Goal: Book appointment/travel/reservation

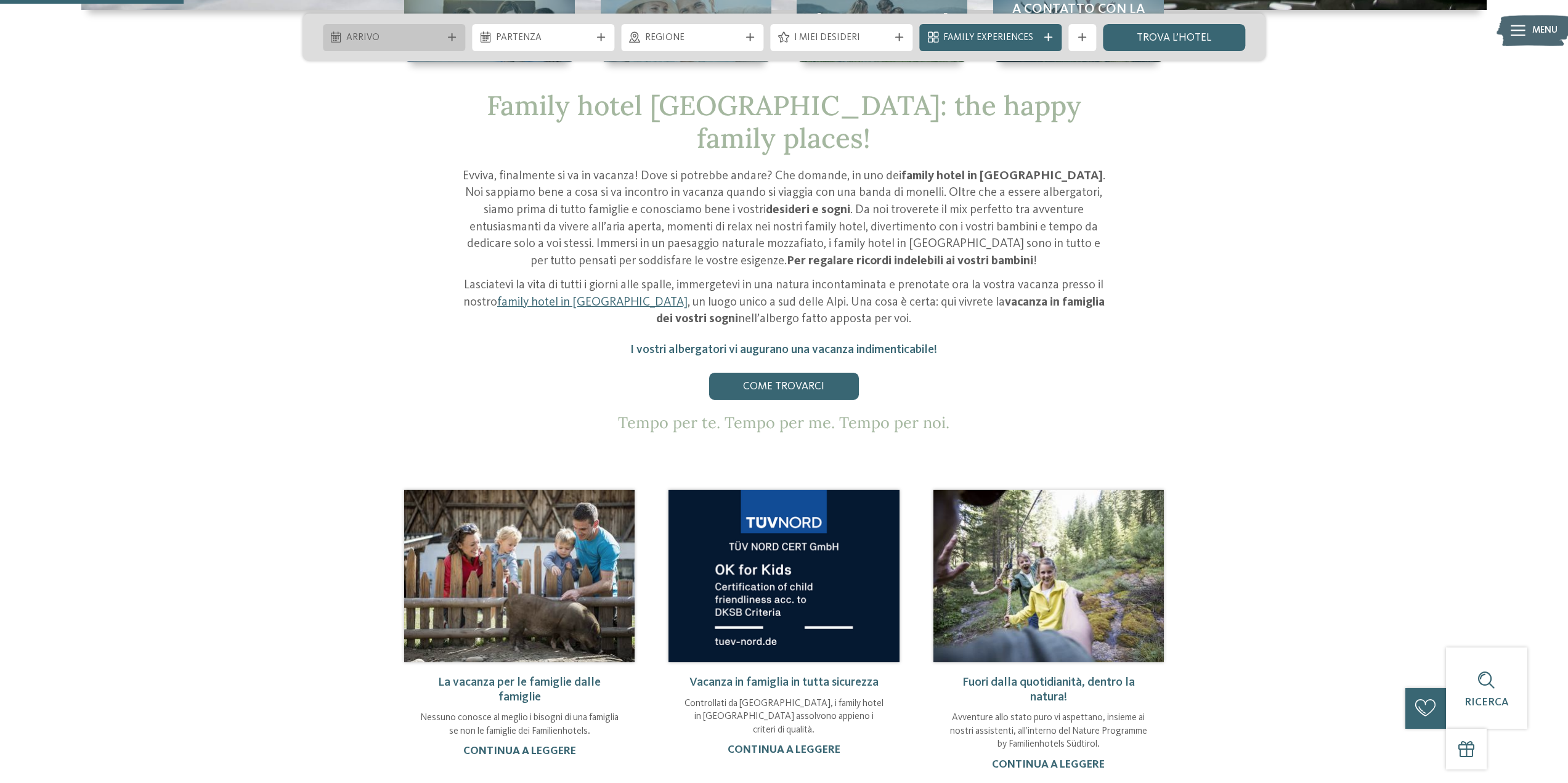
click at [384, 41] on span "Arrivo" at bounding box center [393, 38] width 94 height 13
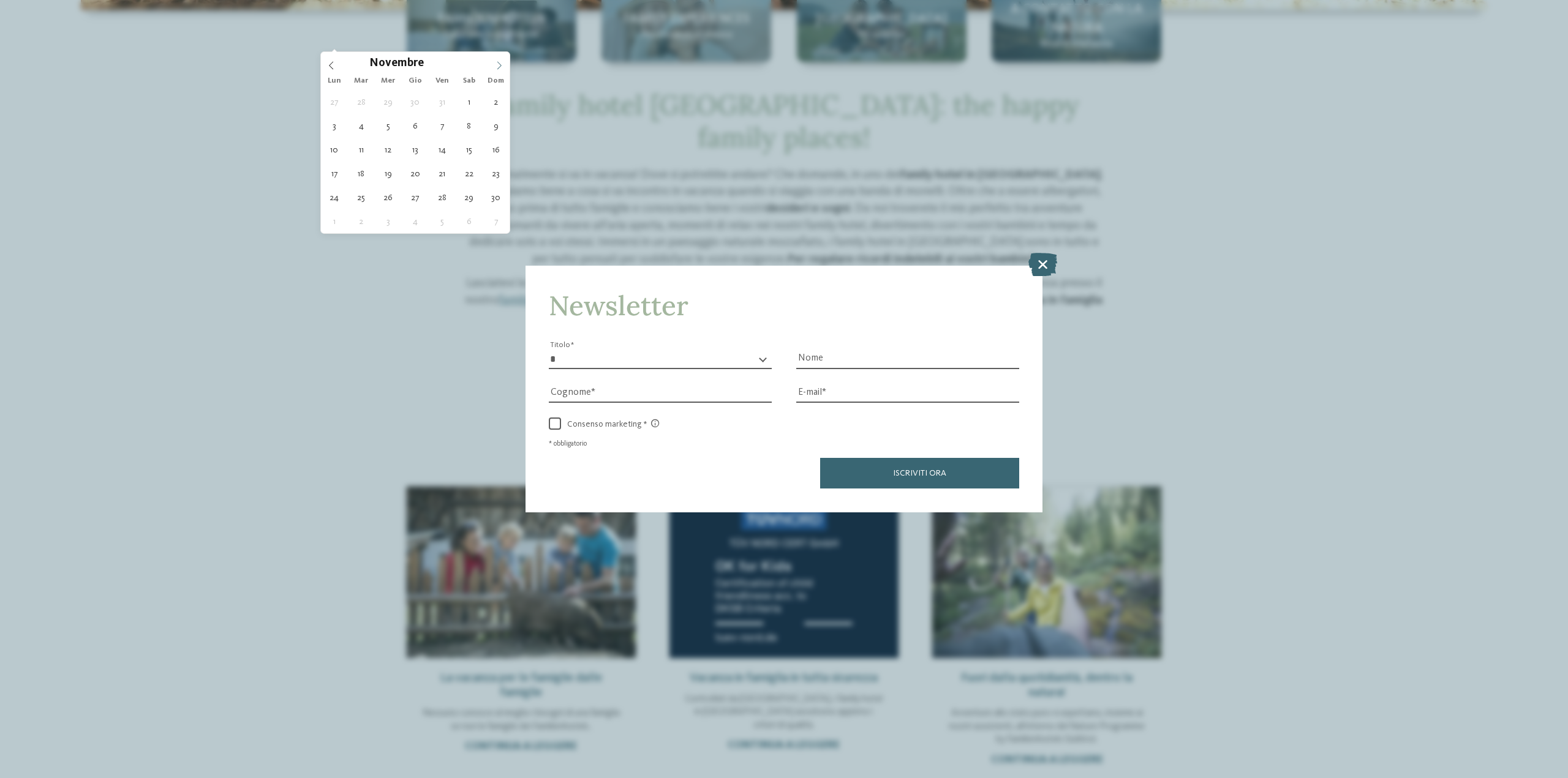
click at [492, 64] on span at bounding box center [499, 63] width 21 height 21
click at [494, 63] on span at bounding box center [499, 63] width 21 height 21
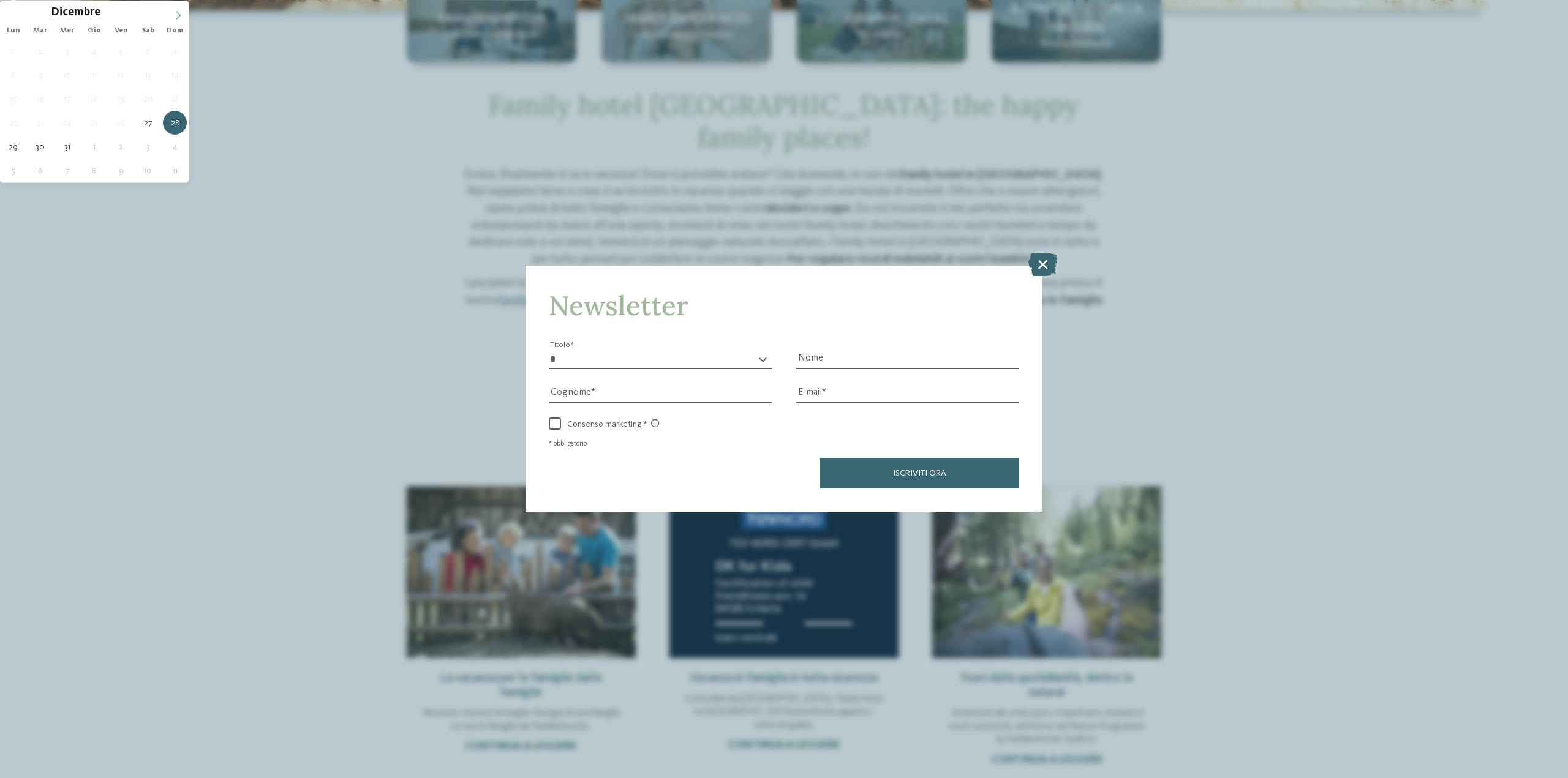
type input "****"
click at [179, 9] on span at bounding box center [178, 11] width 21 height 21
type div "[DATE]"
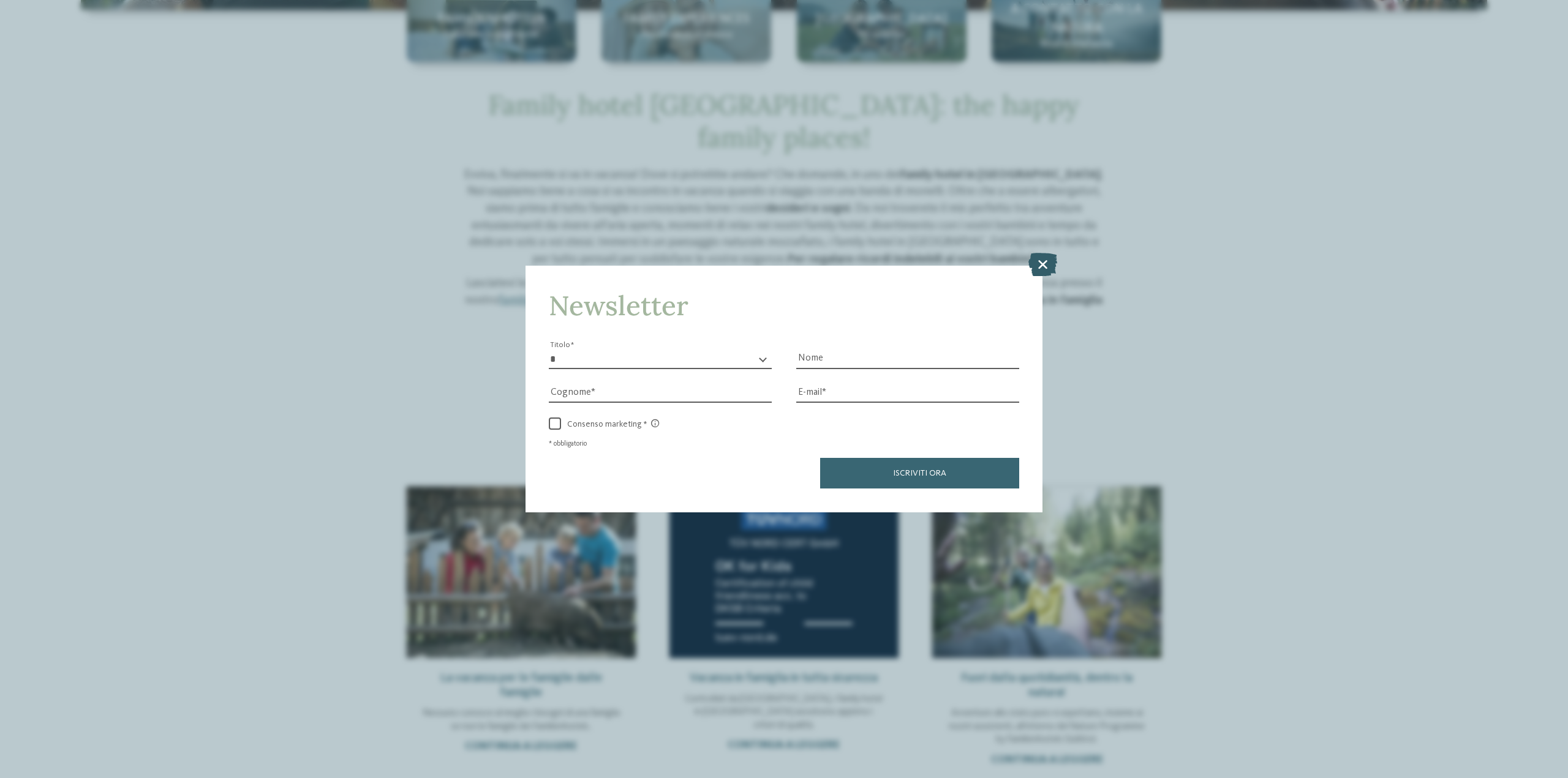
click at [1037, 265] on icon at bounding box center [1043, 264] width 28 height 24
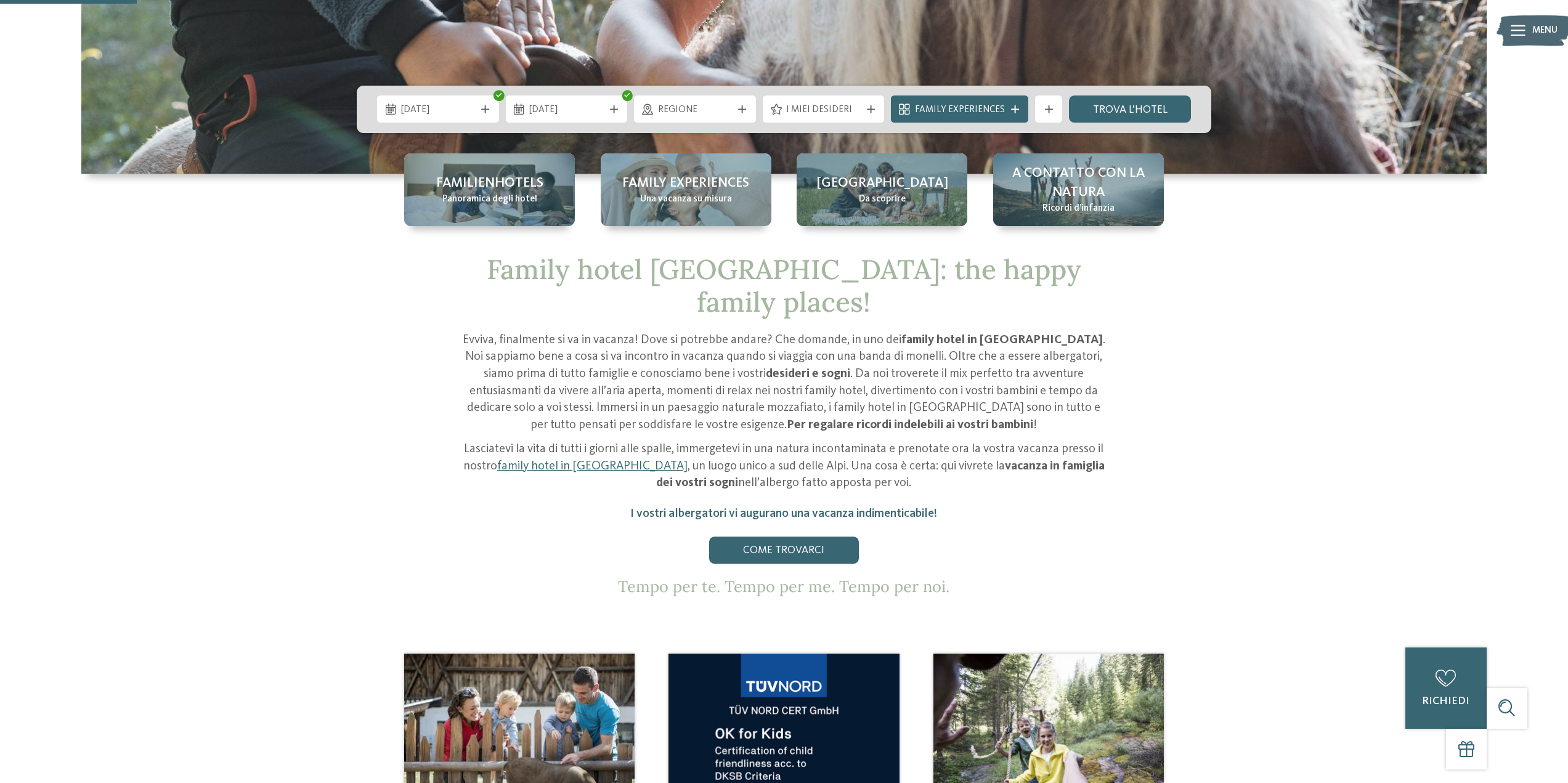
scroll to position [493, 0]
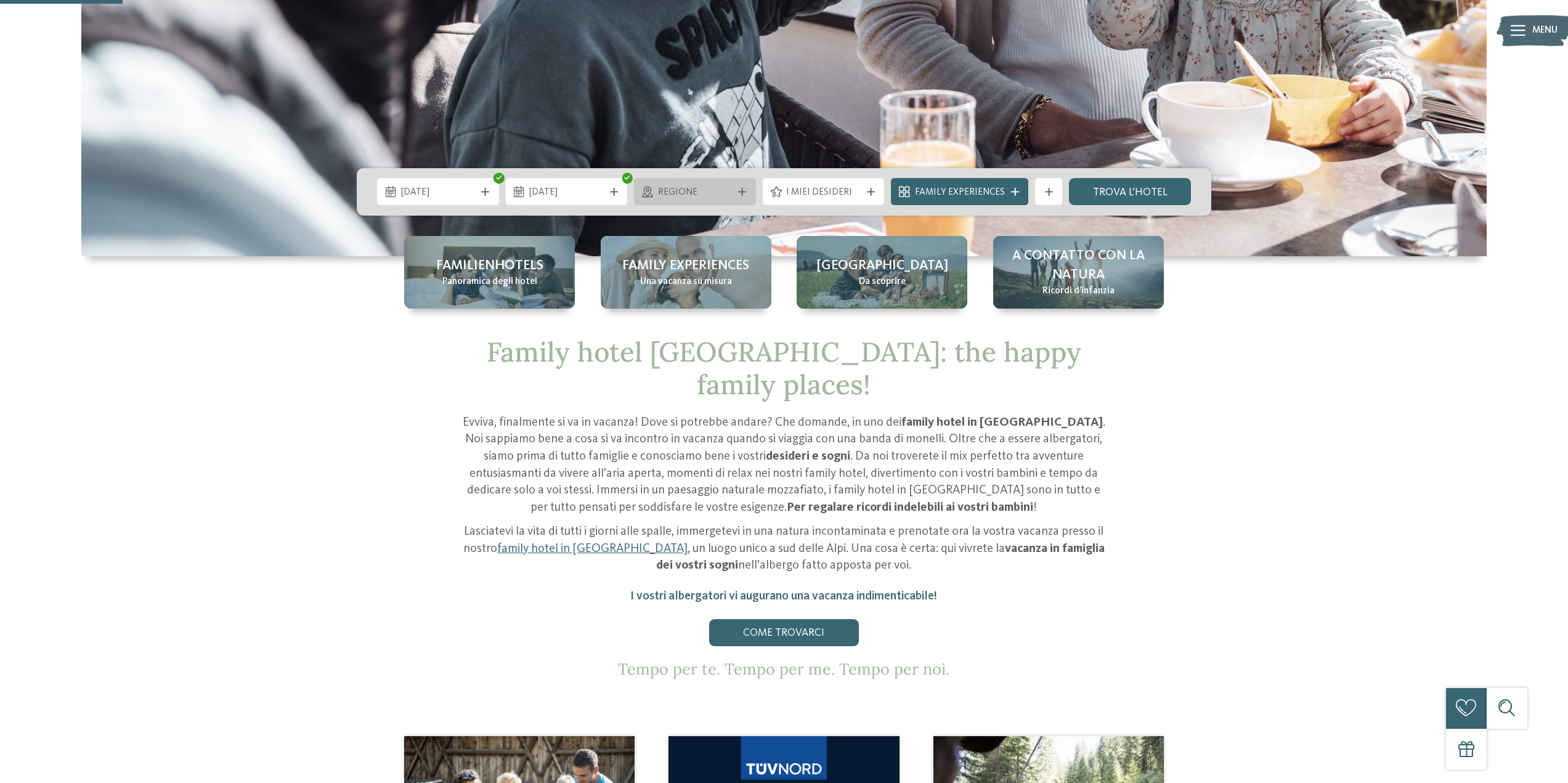
click at [730, 195] on span "Regione" at bounding box center [695, 193] width 74 height 13
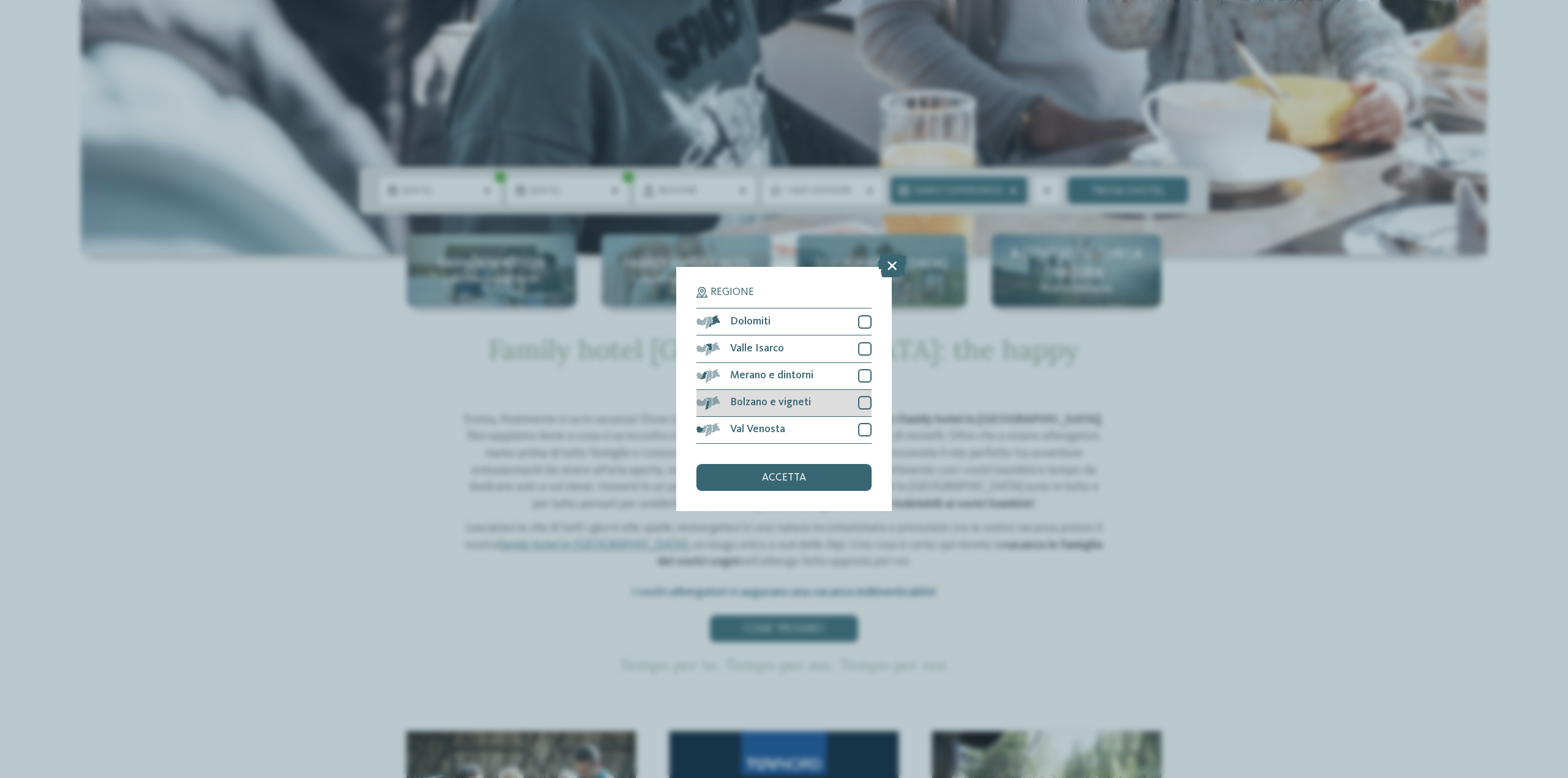
click at [867, 406] on div at bounding box center [865, 403] width 13 height 13
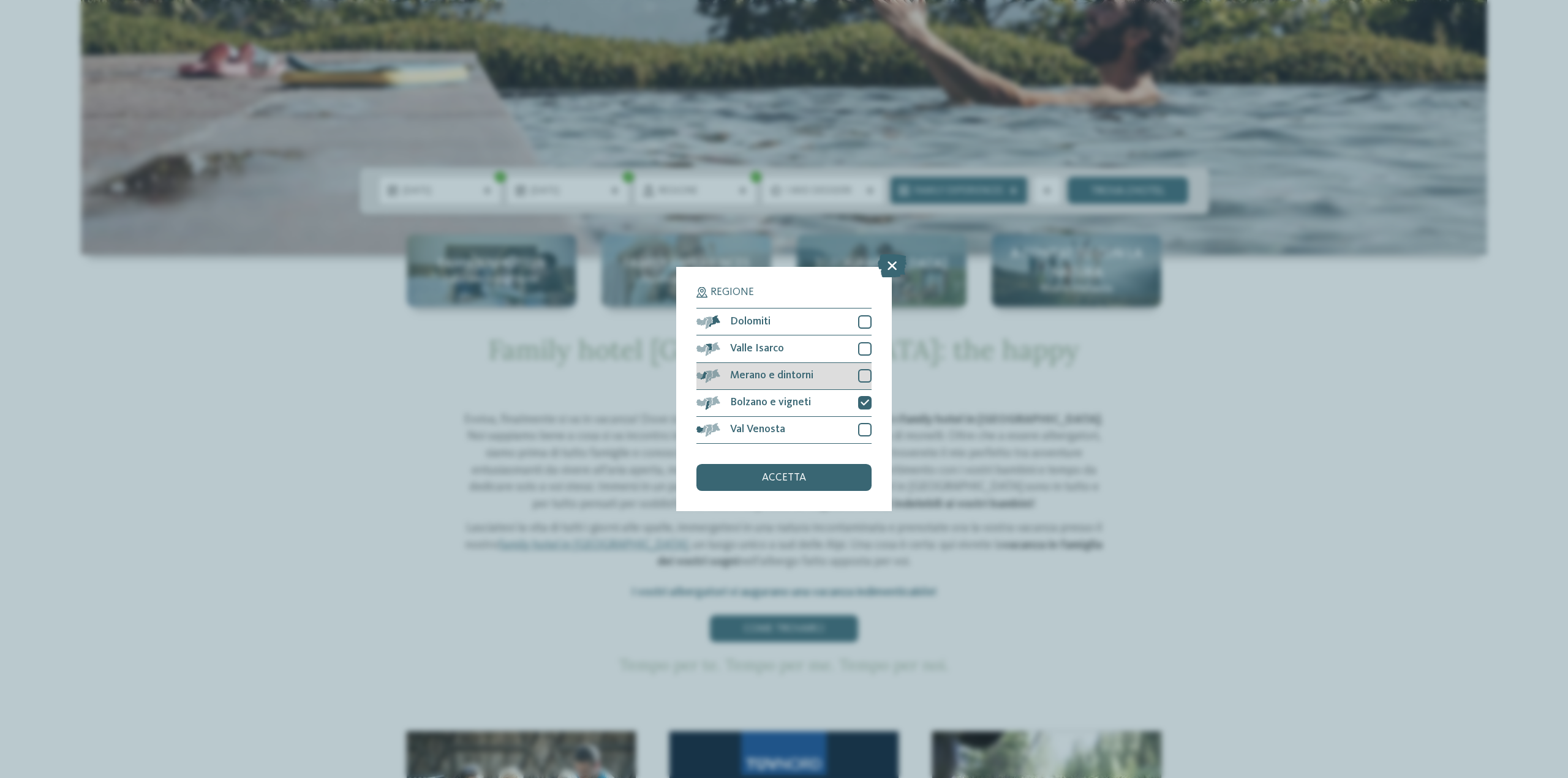
click at [865, 375] on div at bounding box center [865, 376] width 13 height 13
click at [866, 323] on div at bounding box center [865, 322] width 13 height 13
click at [867, 347] on div at bounding box center [865, 349] width 13 height 13
click at [865, 429] on div at bounding box center [865, 429] width 13 height 13
click at [797, 471] on div "accetta" at bounding box center [783, 478] width 175 height 27
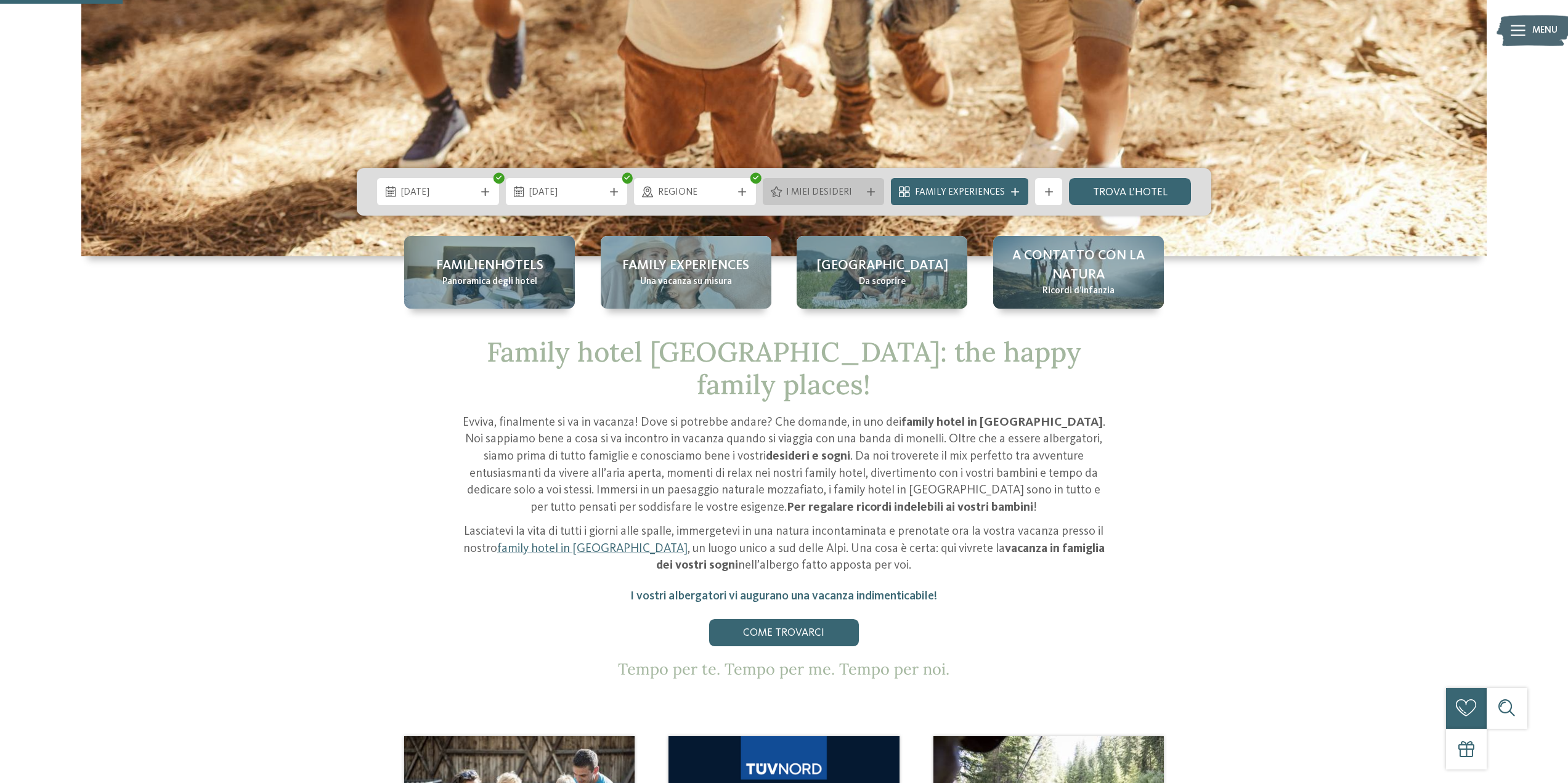
click at [850, 190] on span "I miei desideri" at bounding box center [823, 193] width 74 height 13
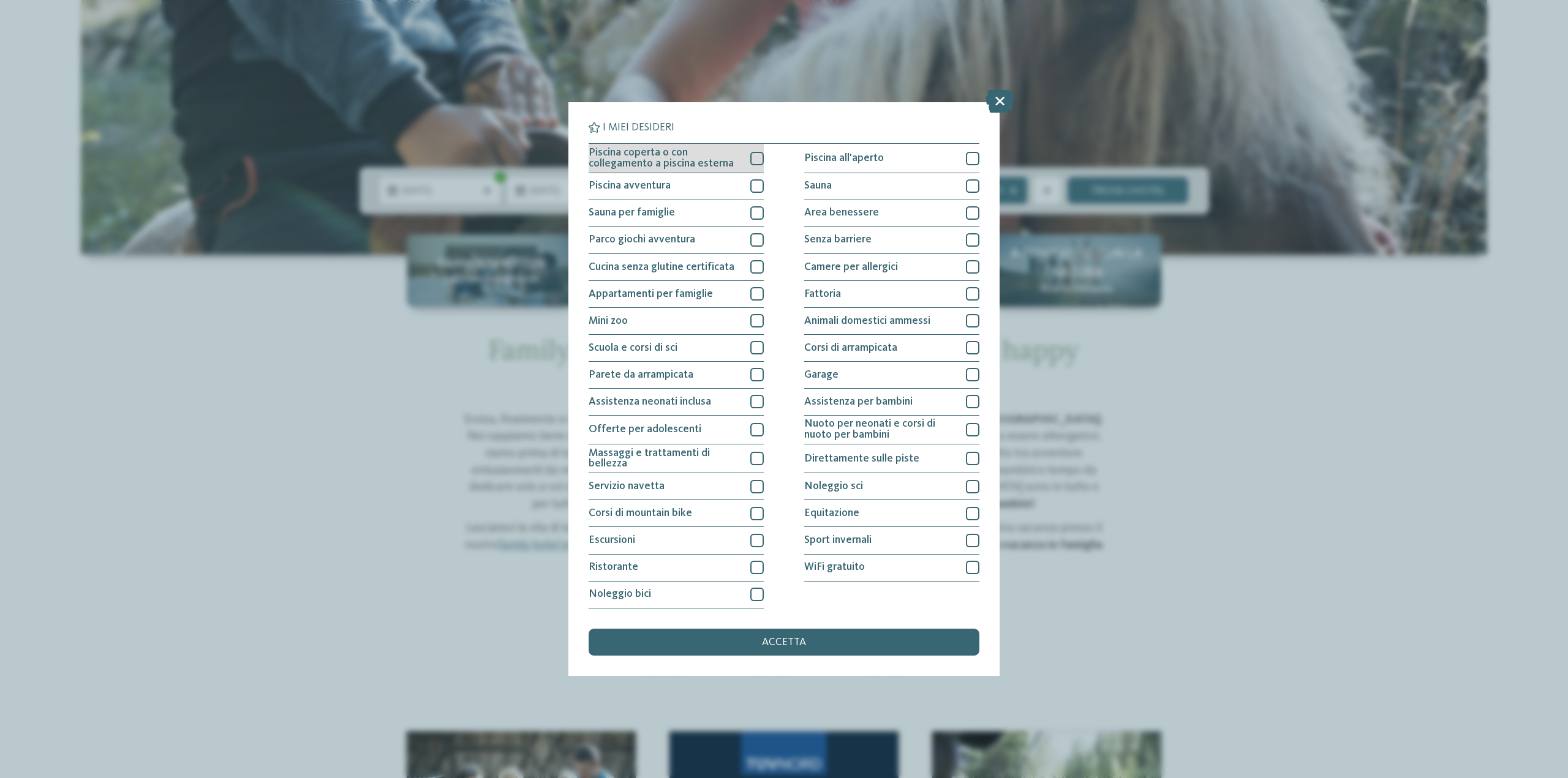
click at [755, 161] on div at bounding box center [757, 158] width 13 height 13
click at [757, 343] on div at bounding box center [757, 348] width 13 height 13
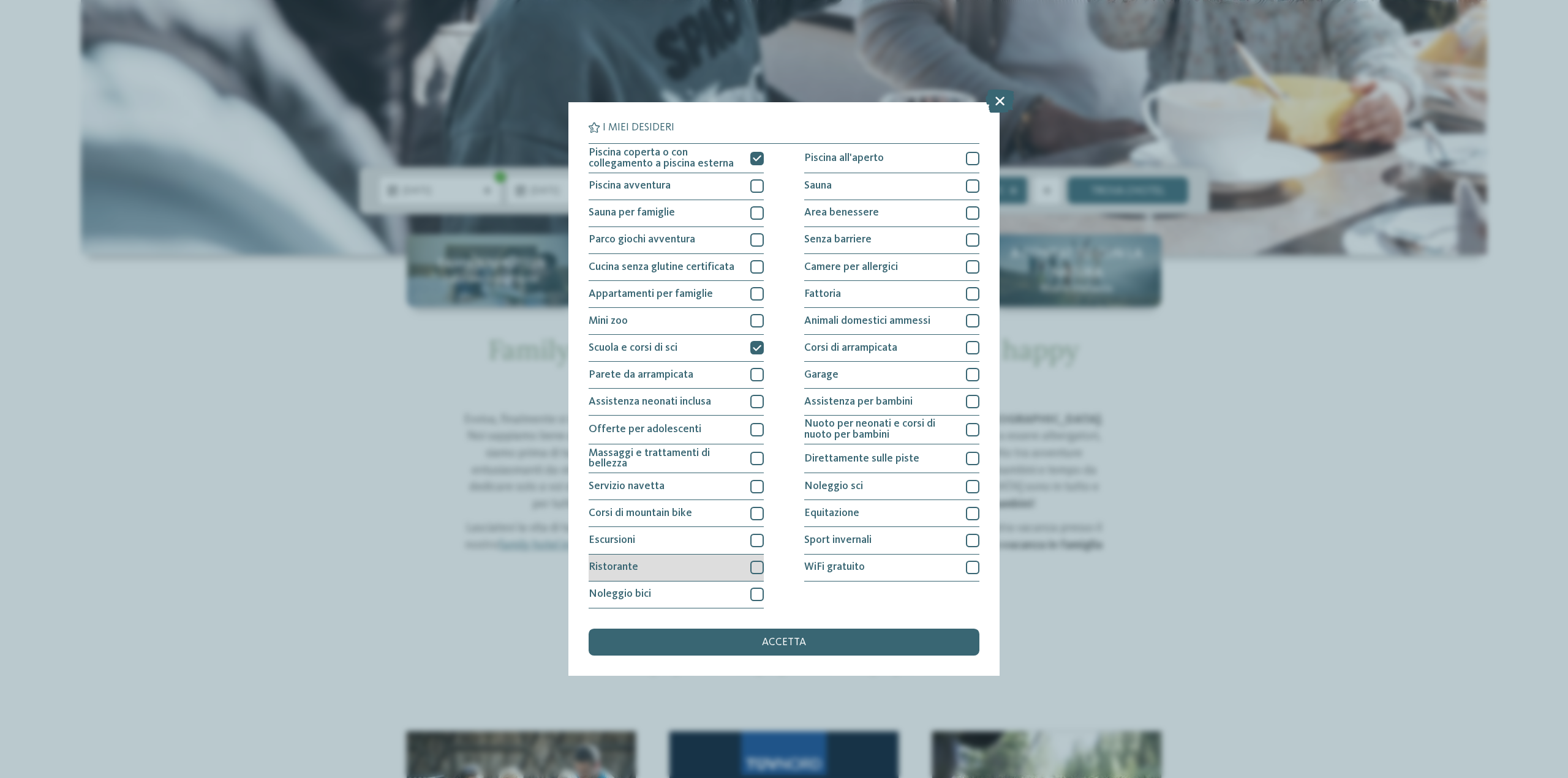
click at [757, 571] on div at bounding box center [757, 568] width 13 height 13
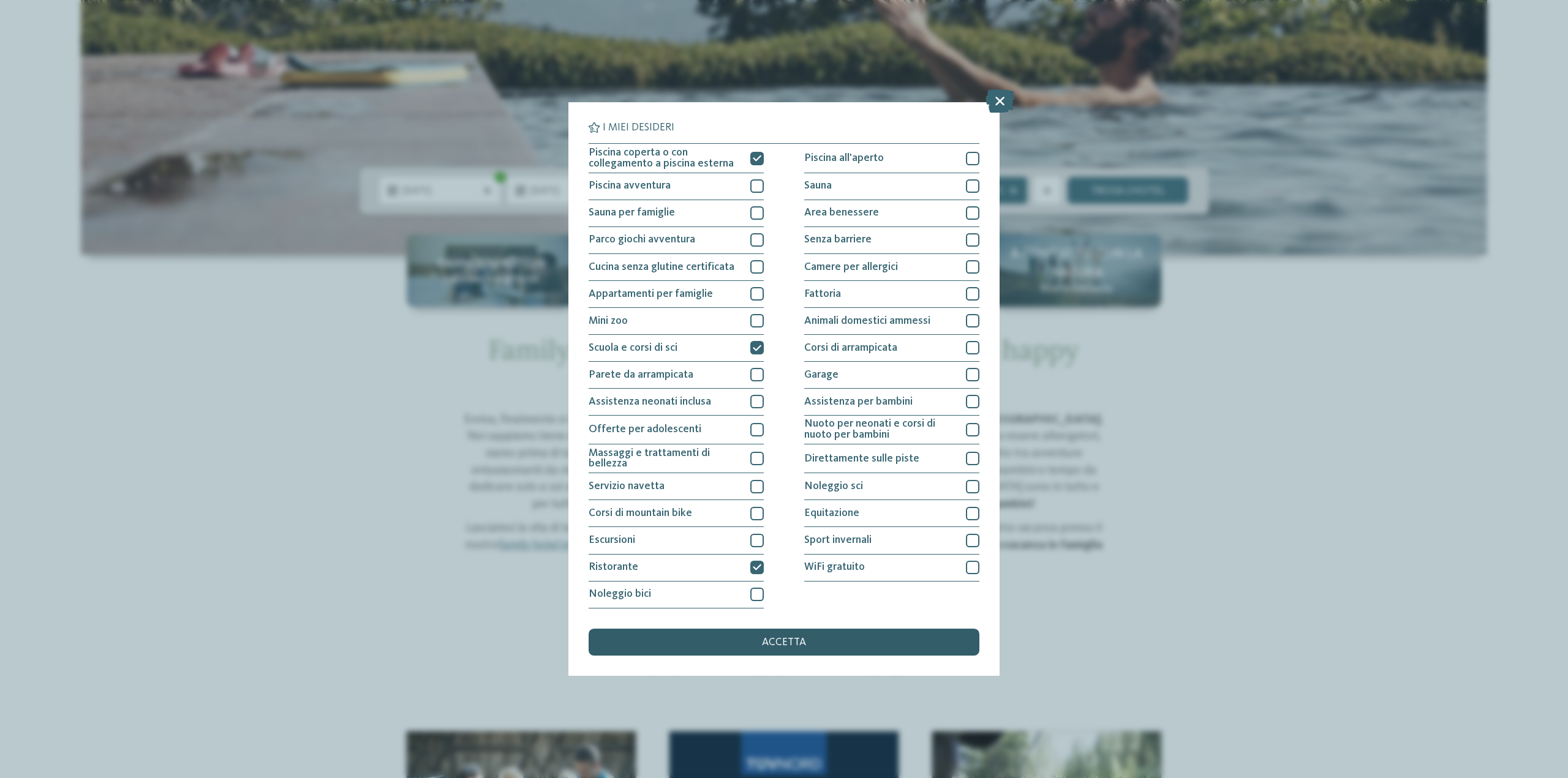
click at [788, 635] on div "accetta" at bounding box center [784, 642] width 391 height 27
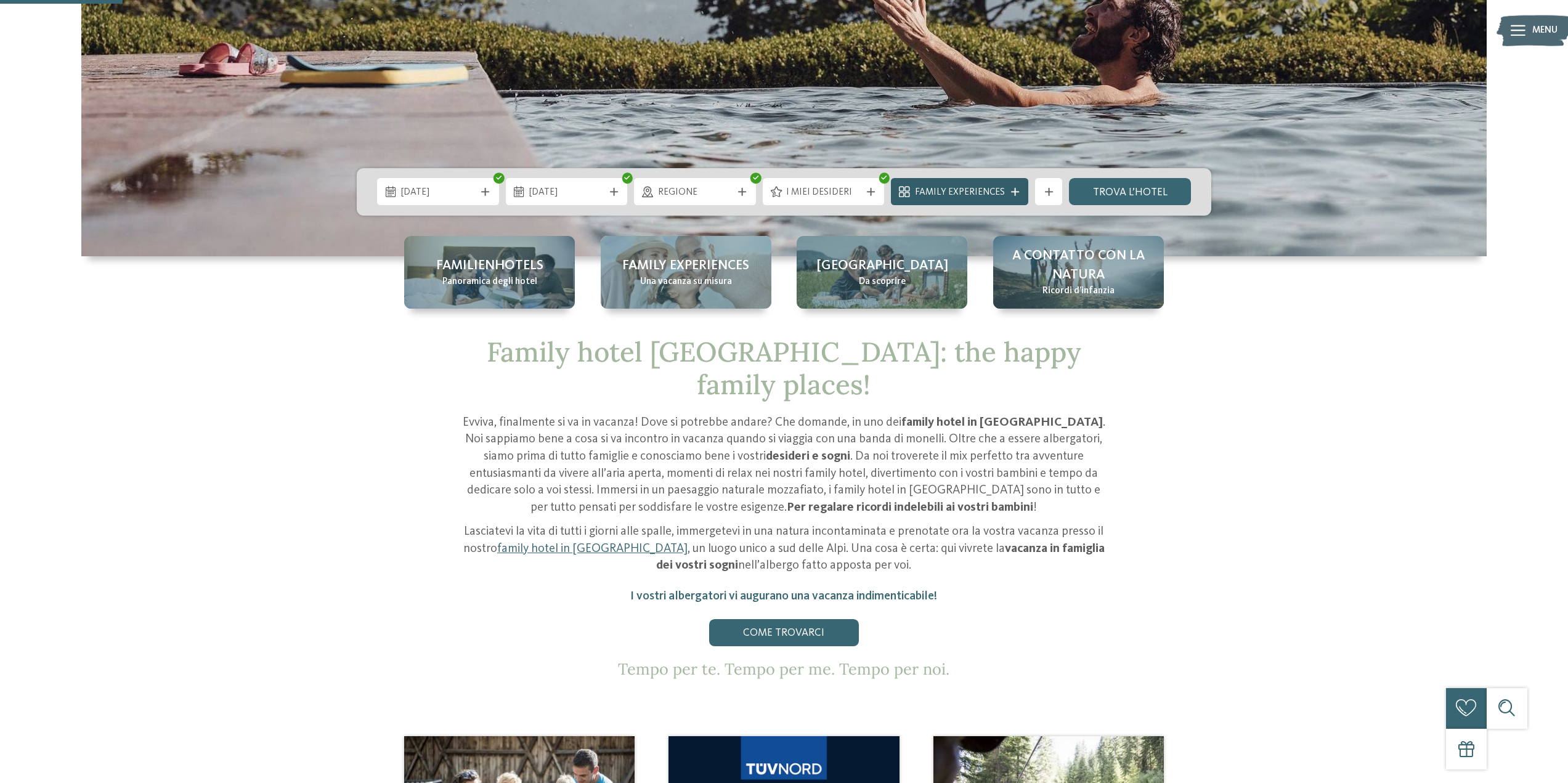
click at [1019, 191] on icon at bounding box center [1015, 192] width 8 height 8
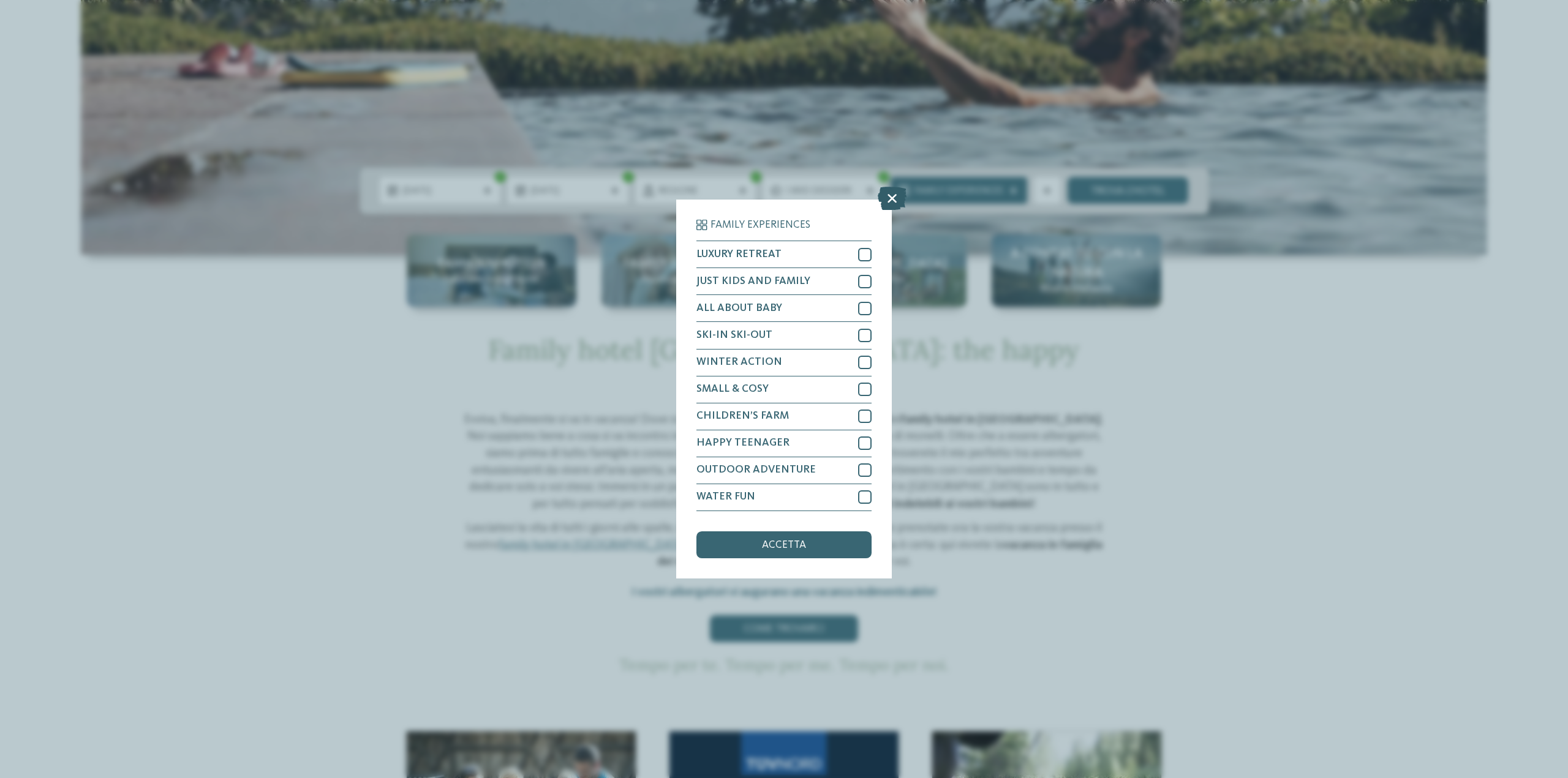
click at [892, 195] on icon at bounding box center [892, 199] width 28 height 24
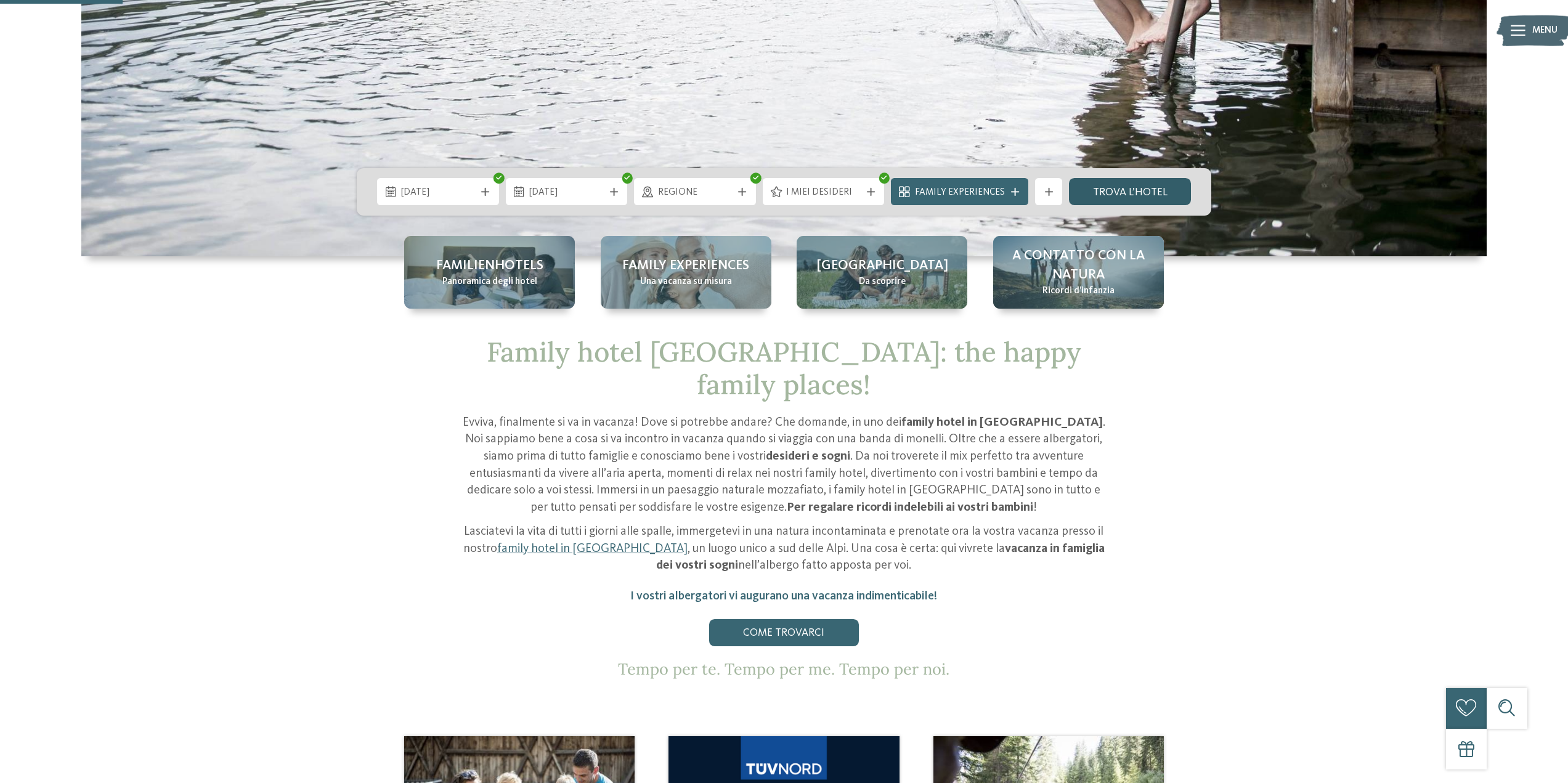
click at [1106, 192] on link "trova l’hotel" at bounding box center [1130, 192] width 122 height 27
